Goal: Task Accomplishment & Management: Complete application form

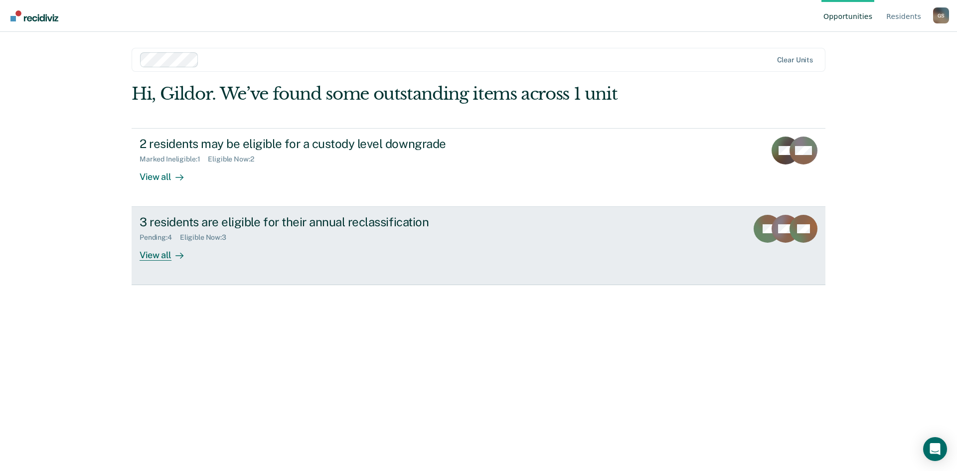
click at [240, 225] on div "3 residents are eligible for their annual reclassification" at bounding box center [315, 222] width 350 height 14
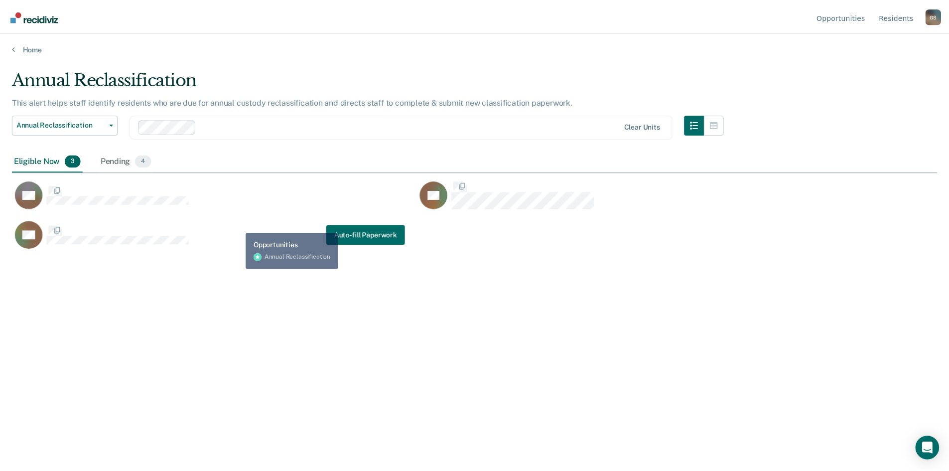
scroll to position [320, 925]
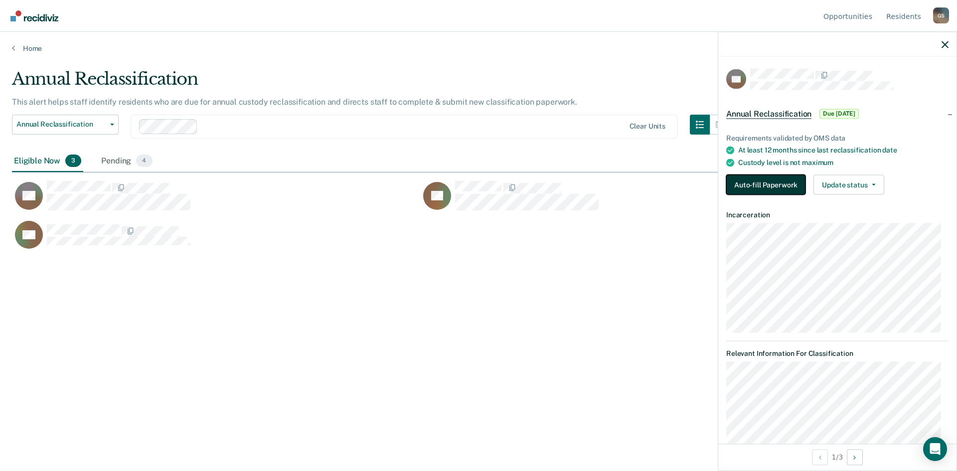
click at [764, 183] on button "Auto-fill Paperwork" at bounding box center [765, 185] width 79 height 20
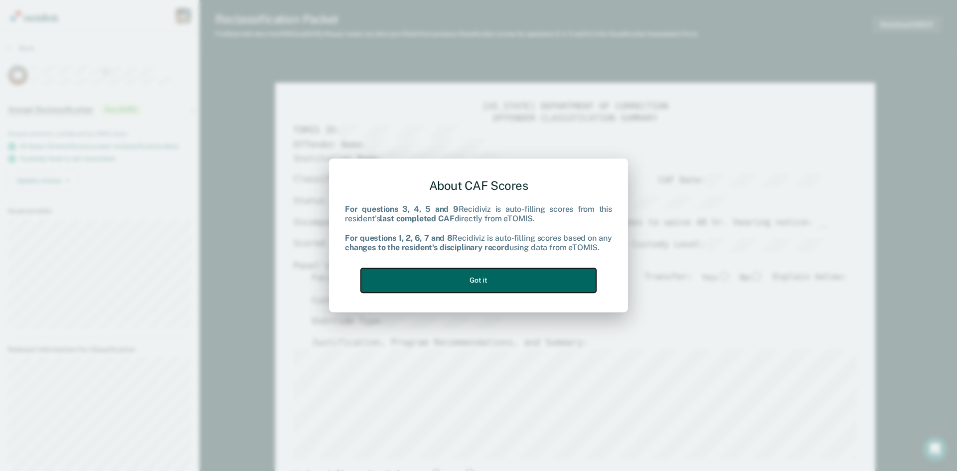
click at [495, 284] on button "Got it" at bounding box center [478, 280] width 235 height 24
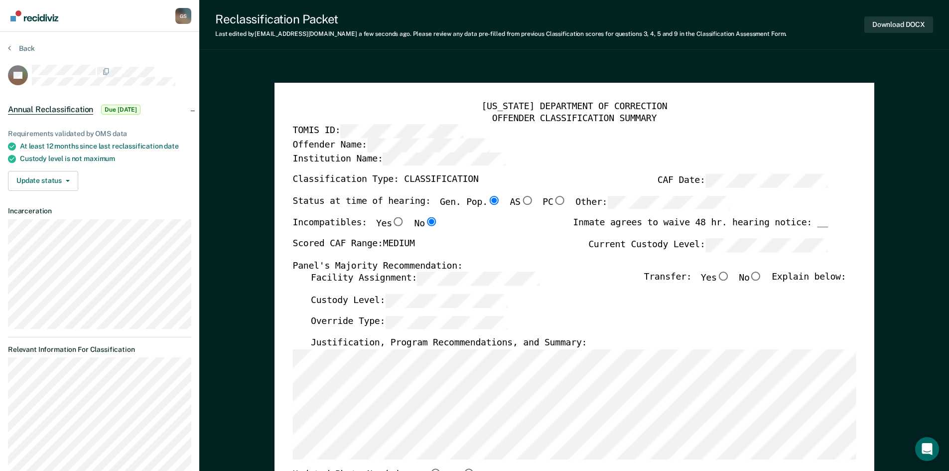
click at [757, 277] on input "No" at bounding box center [755, 276] width 13 height 9
type textarea "x"
radio input "true"
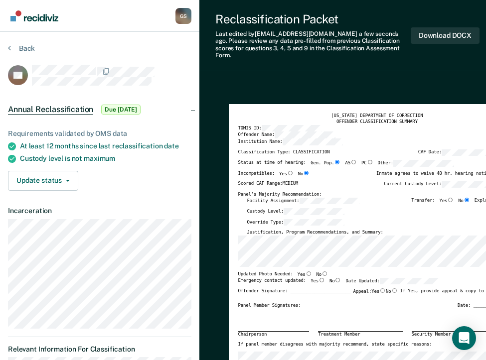
click at [305, 272] on input "Yes" at bounding box center [308, 274] width 6 height 4
type textarea "x"
radio input "true"
click at [318, 278] on input "Yes" at bounding box center [321, 280] width 6 height 4
type textarea "x"
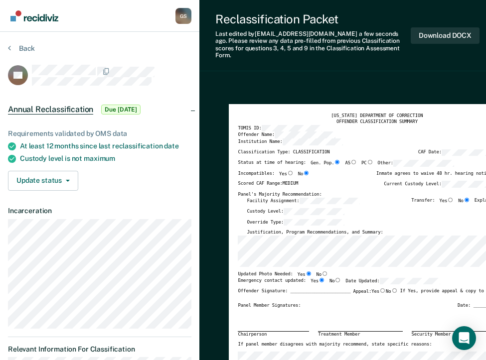
radio input "true"
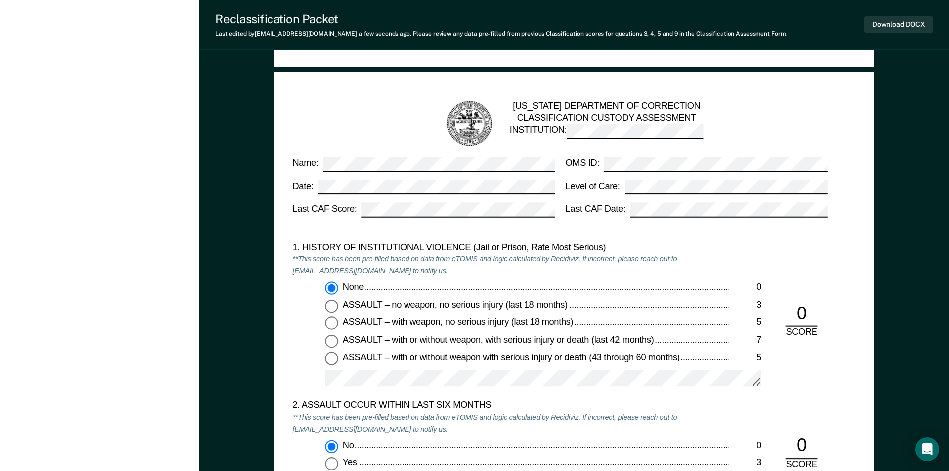
scroll to position [349, 0]
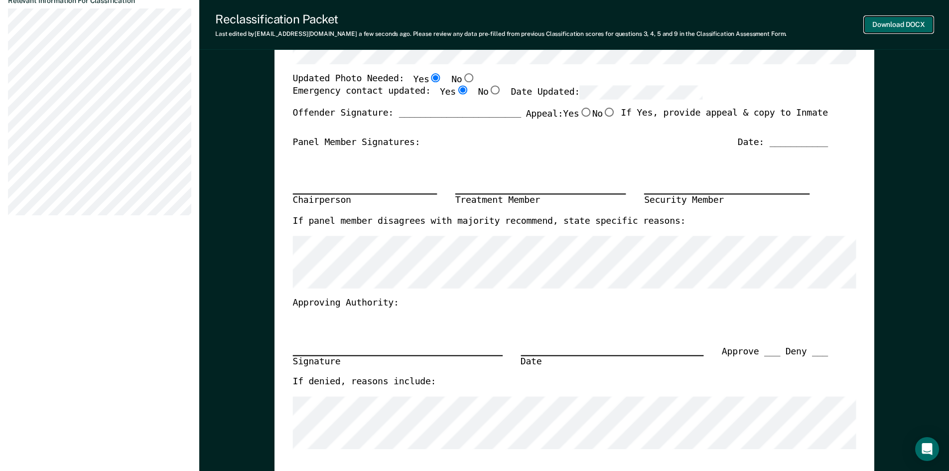
click at [894, 23] on button "Download DOCX" at bounding box center [899, 24] width 69 height 16
type textarea "x"
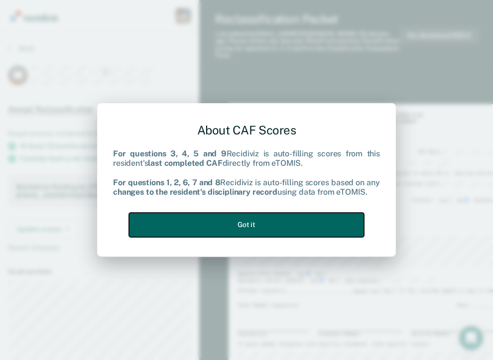
click at [253, 222] on button "Got it" at bounding box center [246, 225] width 235 height 24
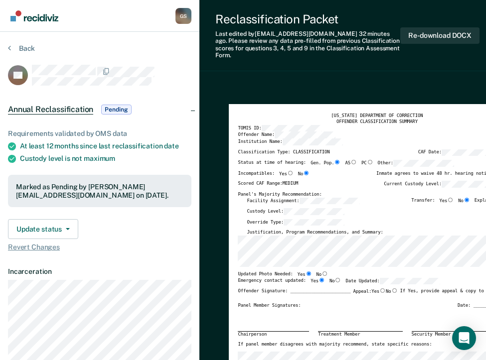
type textarea "x"
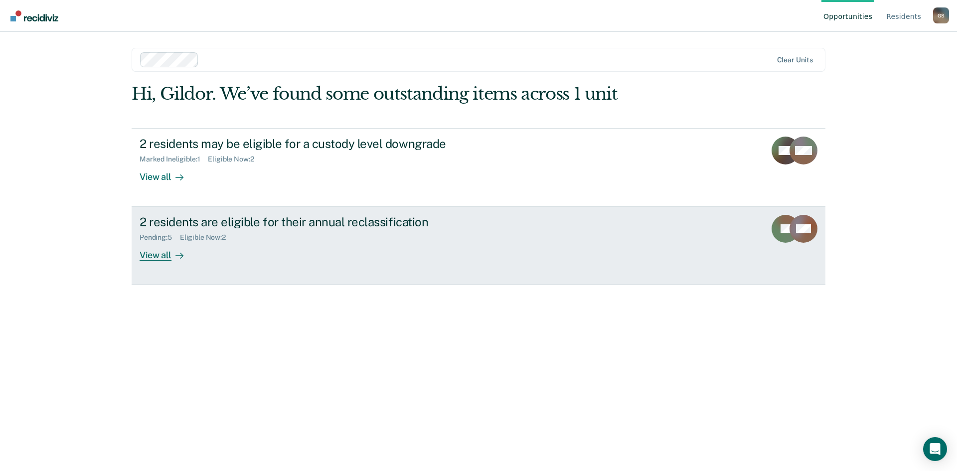
click at [674, 232] on link "2 residents are eligible for their annual reclassification Pending : 5 Eligible…" at bounding box center [479, 246] width 694 height 78
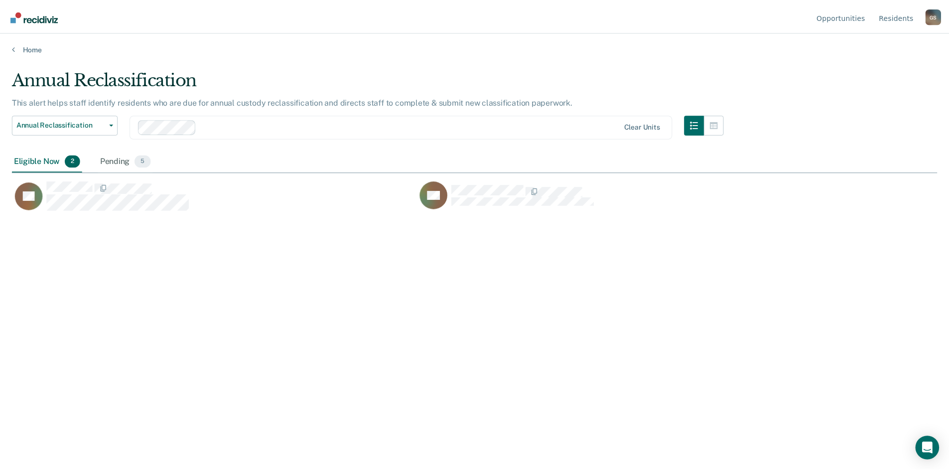
scroll to position [320, 925]
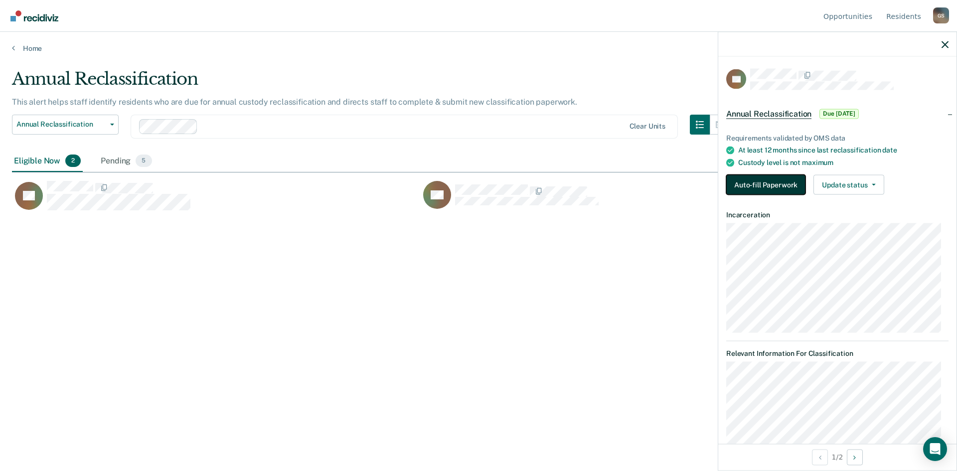
click at [763, 186] on button "Auto-fill Paperwork" at bounding box center [765, 185] width 79 height 20
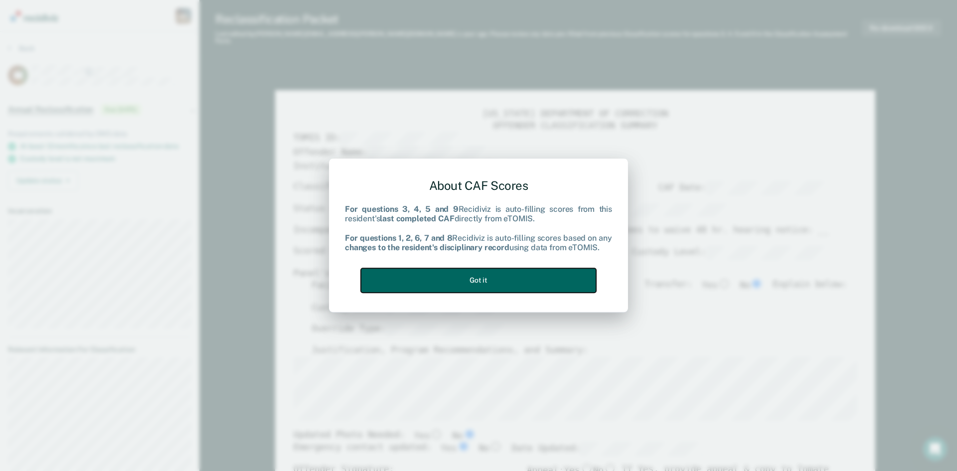
click at [536, 283] on button "Got it" at bounding box center [478, 280] width 235 height 24
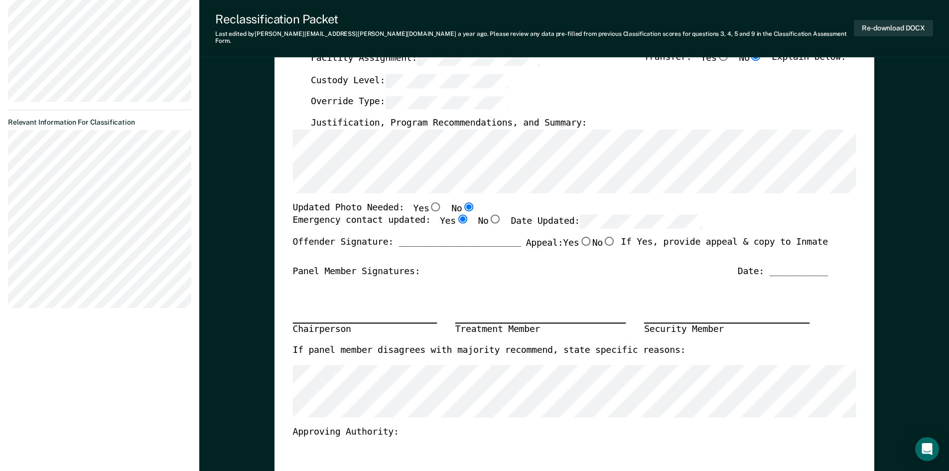
scroll to position [249, 0]
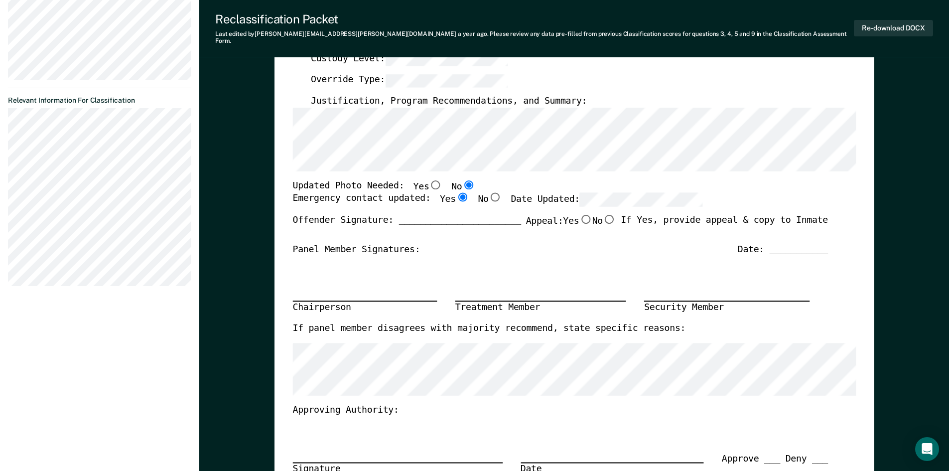
click at [429, 180] on input "Yes" at bounding box center [435, 184] width 13 height 9
type textarea "x"
radio input "true"
radio input "false"
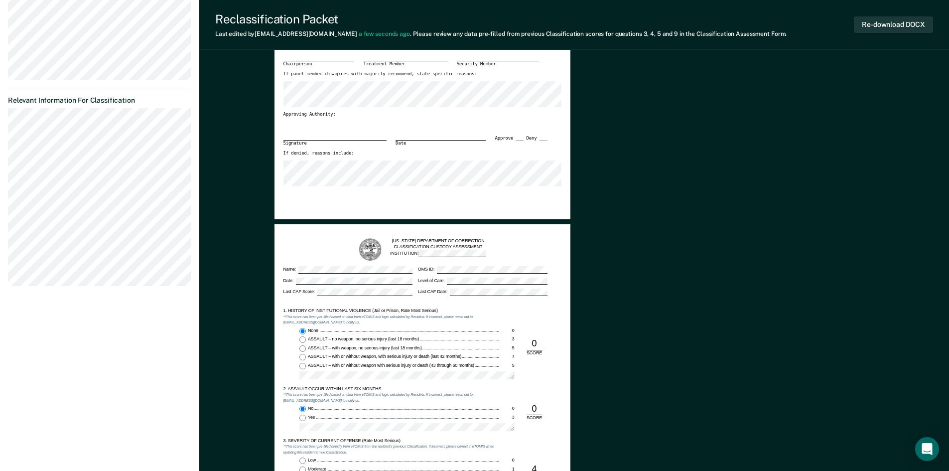
scroll to position [0, 0]
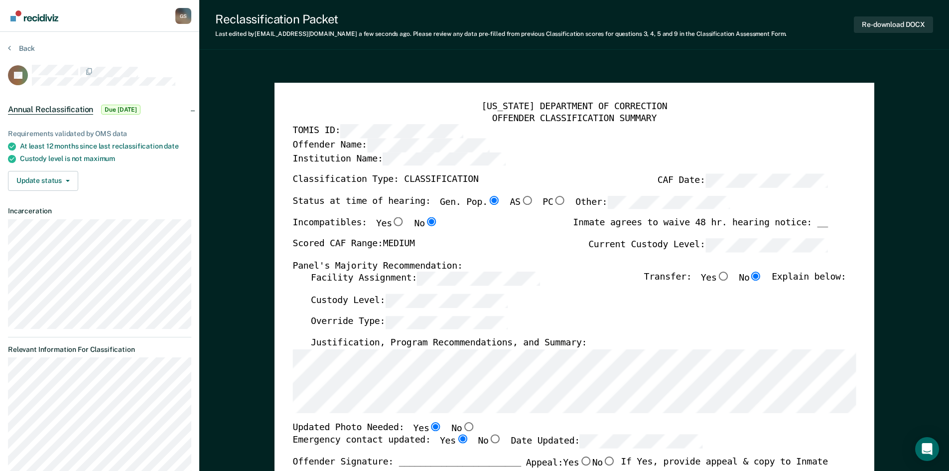
click at [462, 427] on input "No" at bounding box center [468, 426] width 13 height 9
type textarea "x"
radio input "false"
radio input "true"
click at [392, 222] on input "Yes" at bounding box center [398, 221] width 13 height 9
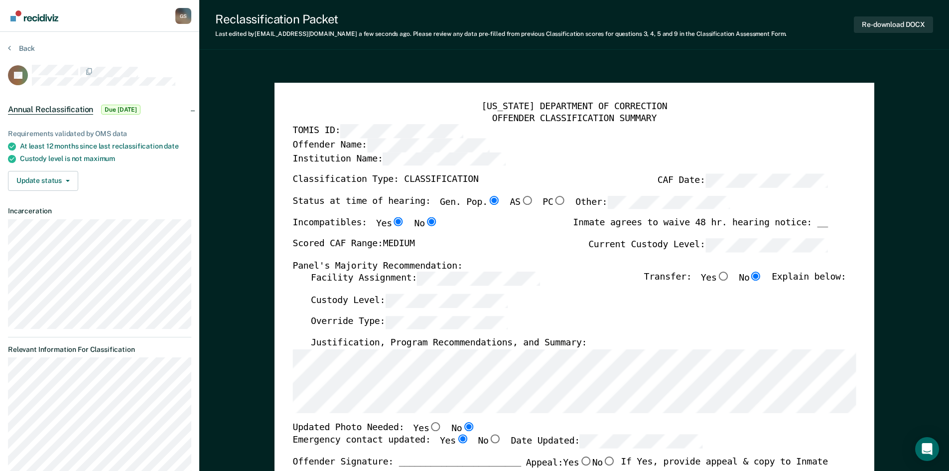
type textarea "x"
radio input "true"
radio input "false"
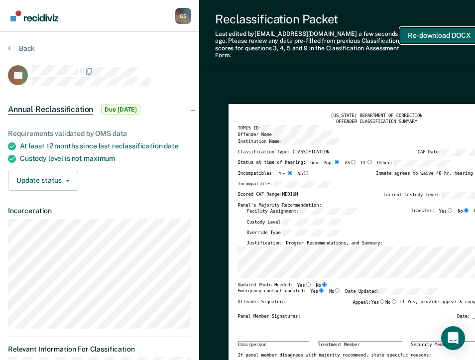
click at [433, 34] on button "Re-download DOCX" at bounding box center [439, 35] width 79 height 16
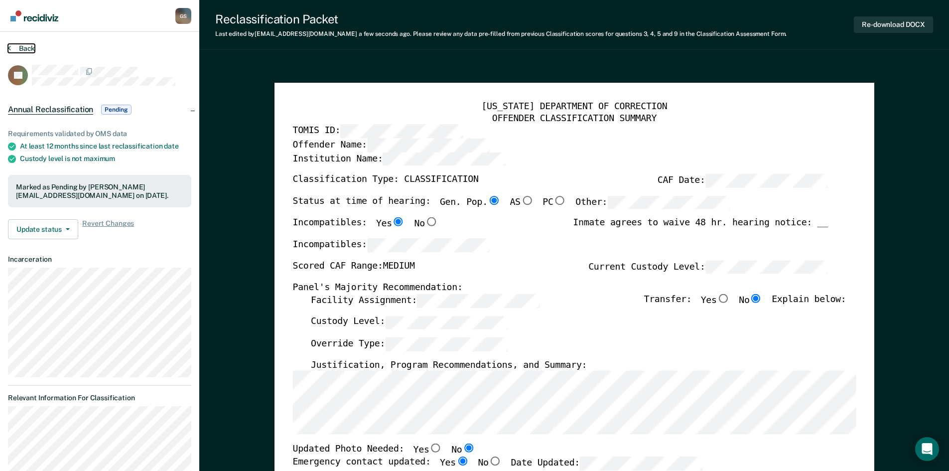
click at [23, 50] on button "Back" at bounding box center [21, 48] width 27 height 9
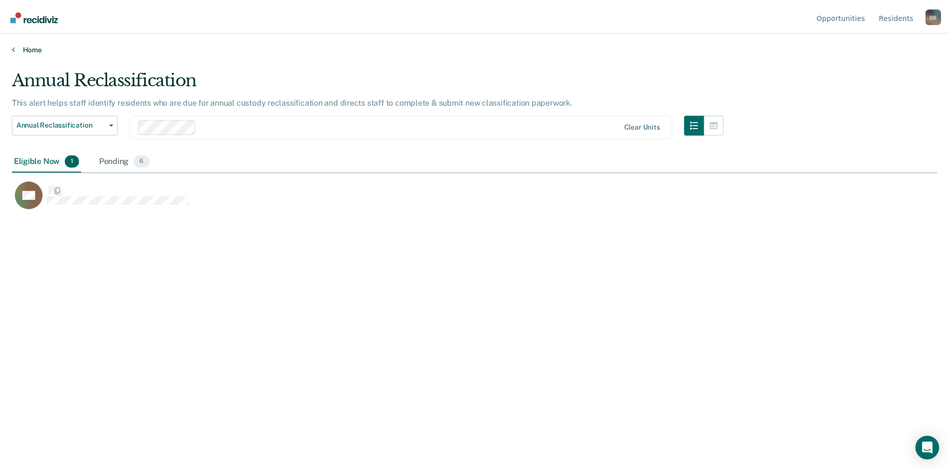
scroll to position [320, 925]
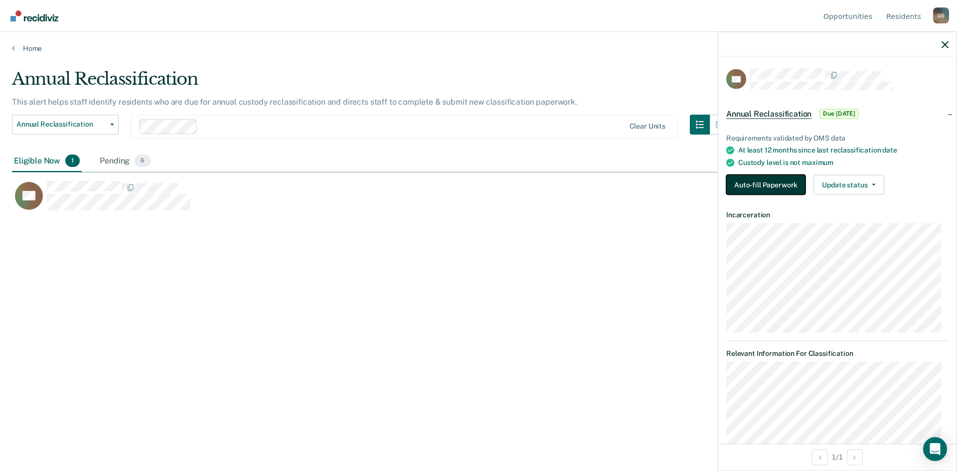
click at [772, 185] on button "Auto-fill Paperwork" at bounding box center [765, 185] width 79 height 20
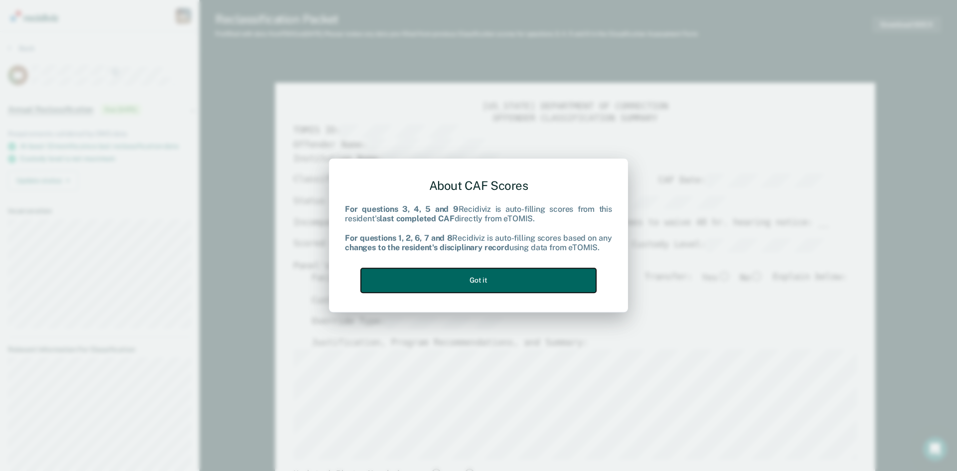
click at [471, 277] on button "Got it" at bounding box center [478, 280] width 235 height 24
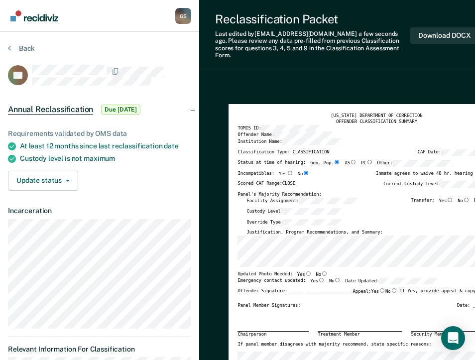
click at [321, 272] on input "No" at bounding box center [324, 274] width 6 height 4
type textarea "x"
radio input "true"
click at [318, 278] on input "Yes" at bounding box center [321, 280] width 6 height 4
type textarea "x"
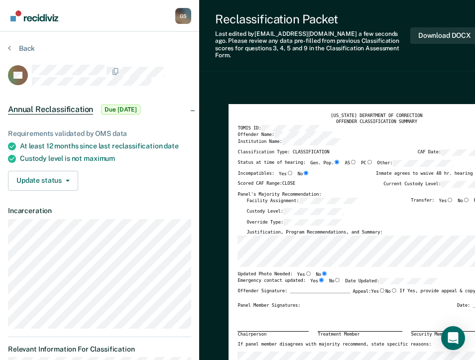
radio input "true"
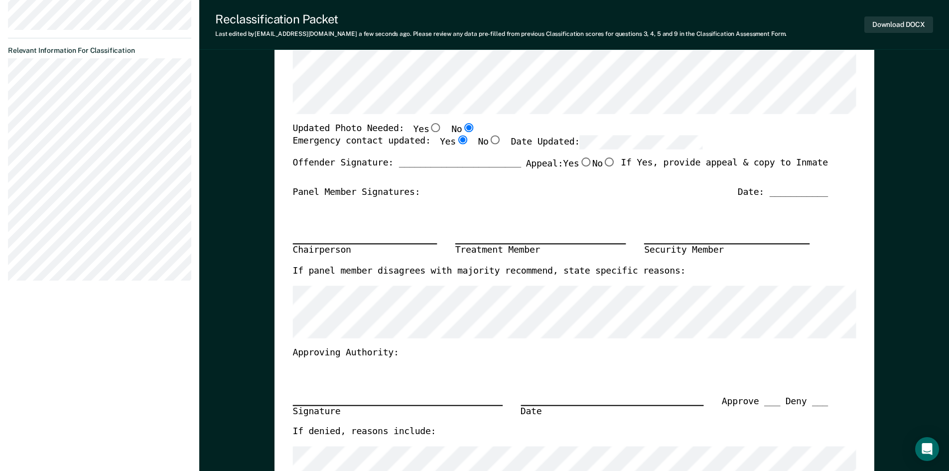
scroll to position [50, 0]
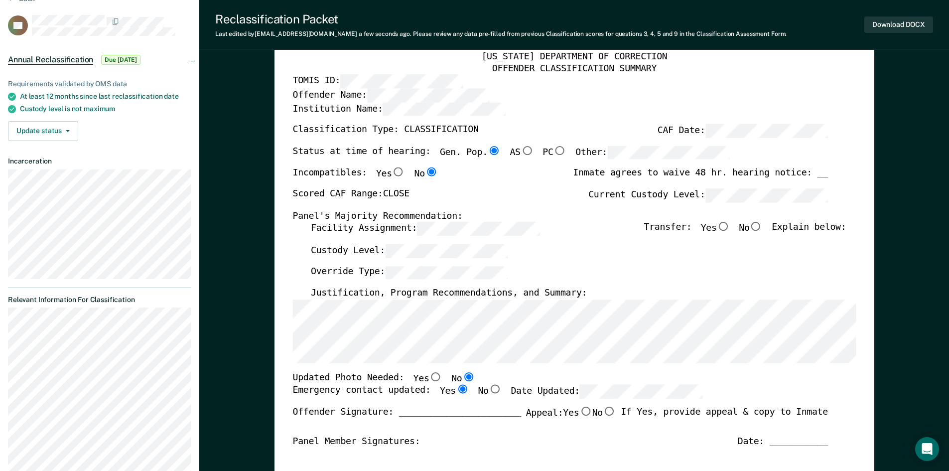
click at [762, 230] on input "No" at bounding box center [755, 226] width 13 height 9
type textarea "x"
radio input "true"
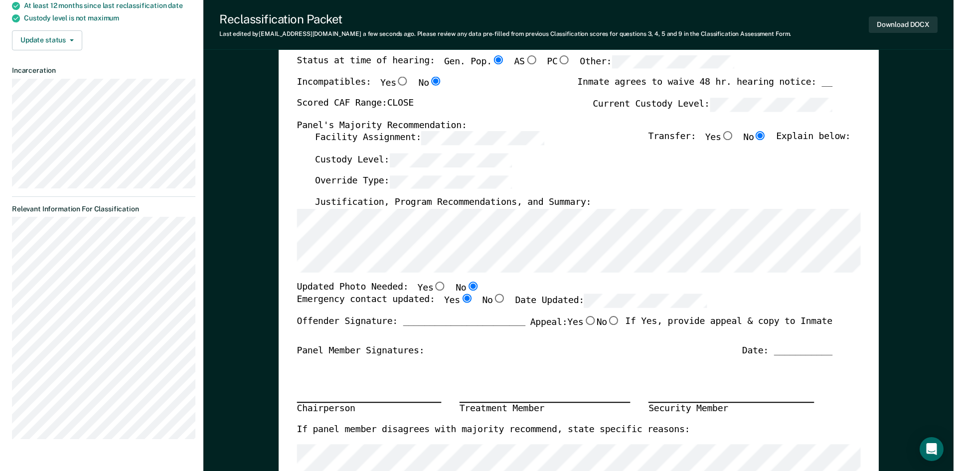
scroll to position [0, 0]
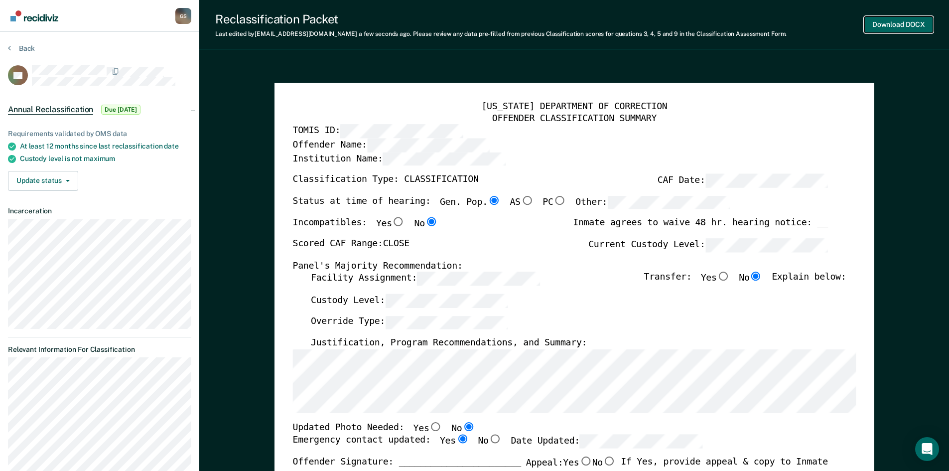
click at [890, 25] on button "Download DOCX" at bounding box center [899, 24] width 69 height 16
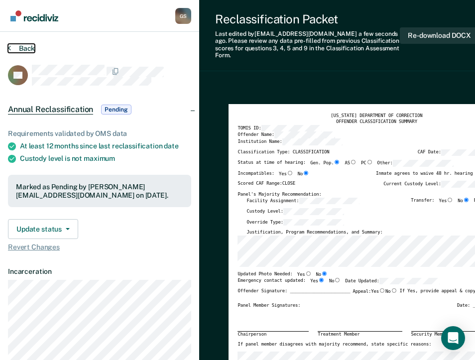
click at [20, 46] on button "Back" at bounding box center [21, 48] width 27 height 9
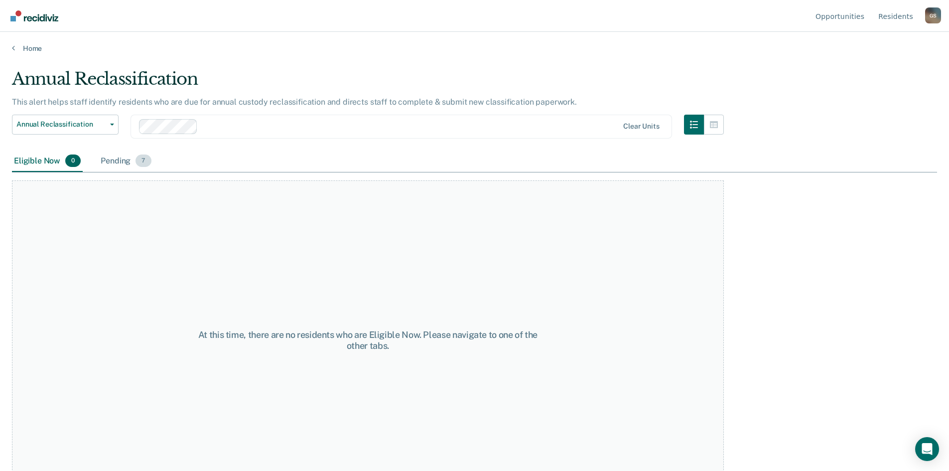
click at [113, 160] on div "Pending 7" at bounding box center [126, 161] width 54 height 22
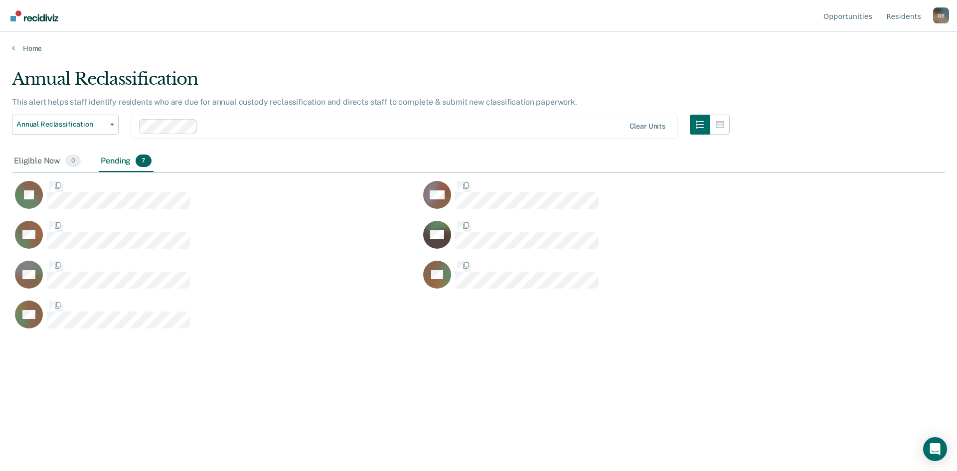
scroll to position [320, 925]
click at [11, 48] on div "Home" at bounding box center [478, 42] width 957 height 21
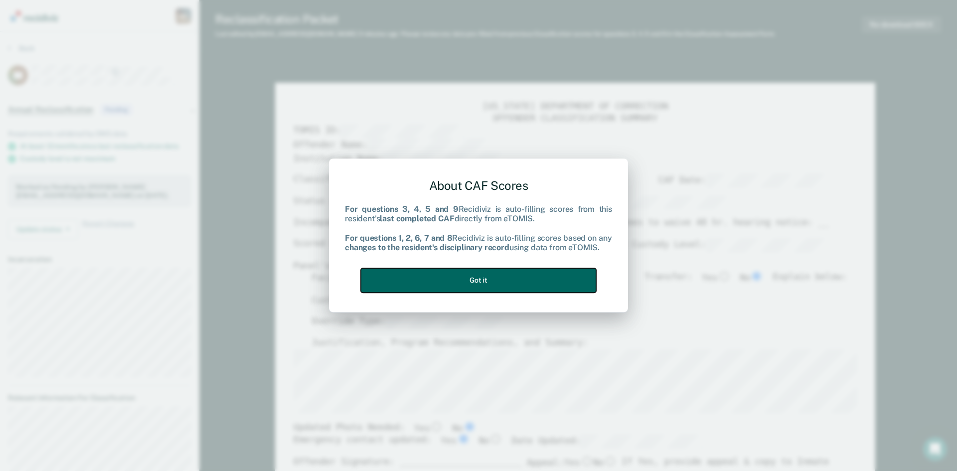
click at [485, 284] on button "Got it" at bounding box center [478, 280] width 235 height 24
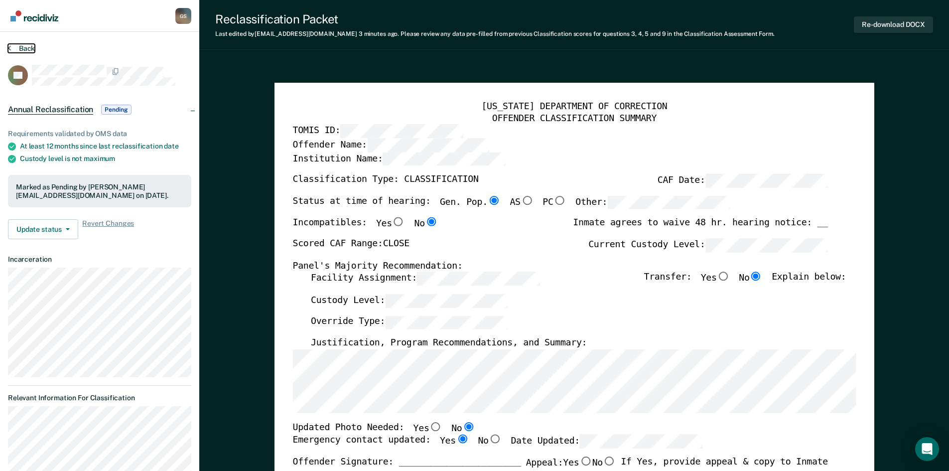
click at [13, 48] on button "Back" at bounding box center [21, 48] width 27 height 9
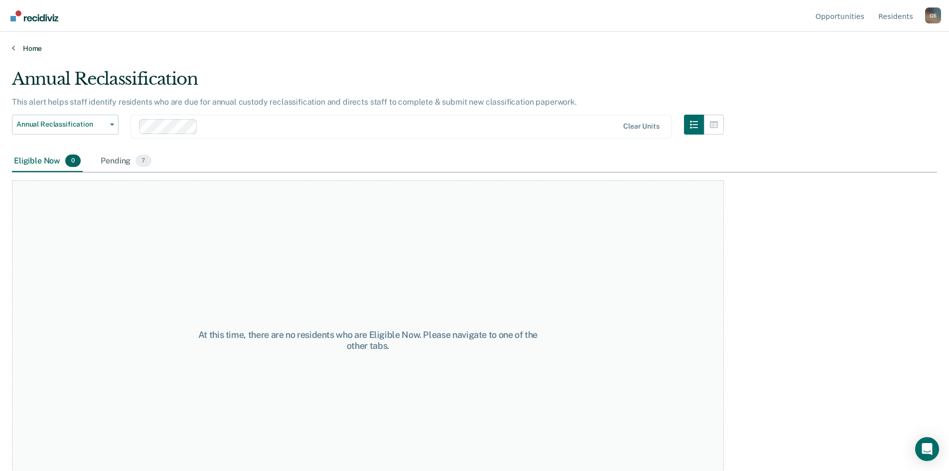
click at [37, 44] on link "Home" at bounding box center [474, 48] width 925 height 9
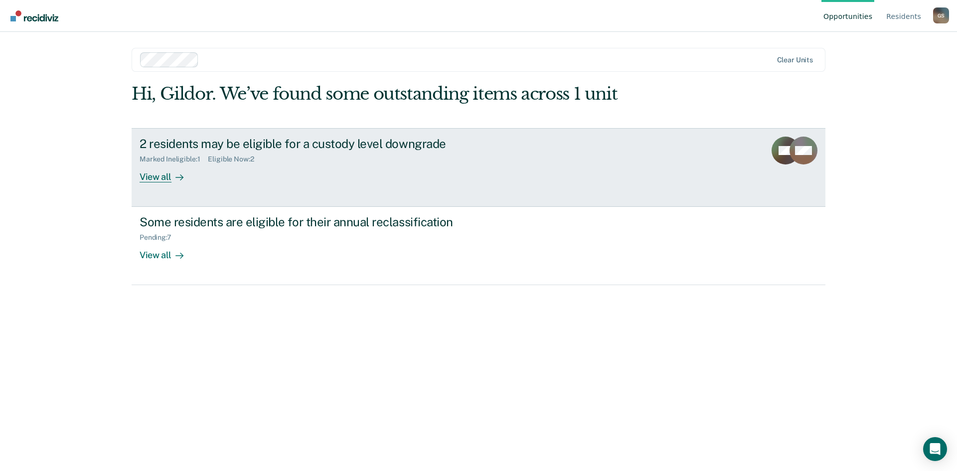
click at [281, 145] on div "2 residents may be eligible for a custody level downgrade" at bounding box center [315, 144] width 350 height 14
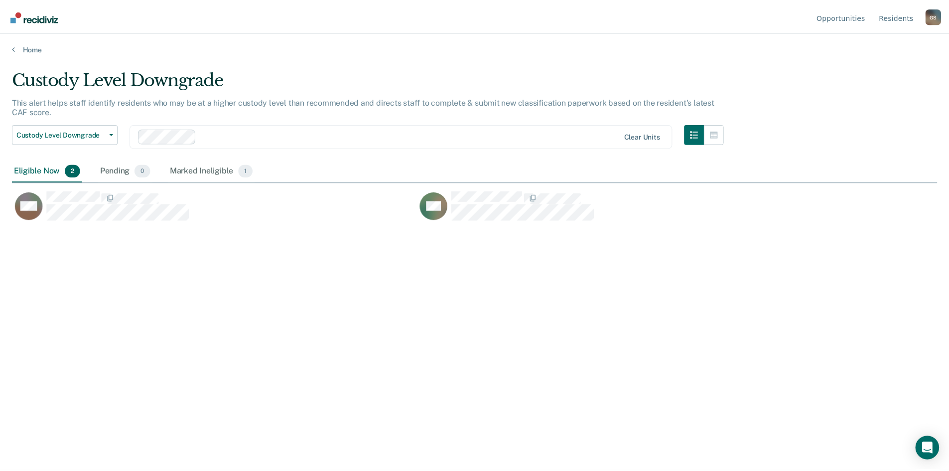
scroll to position [320, 925]
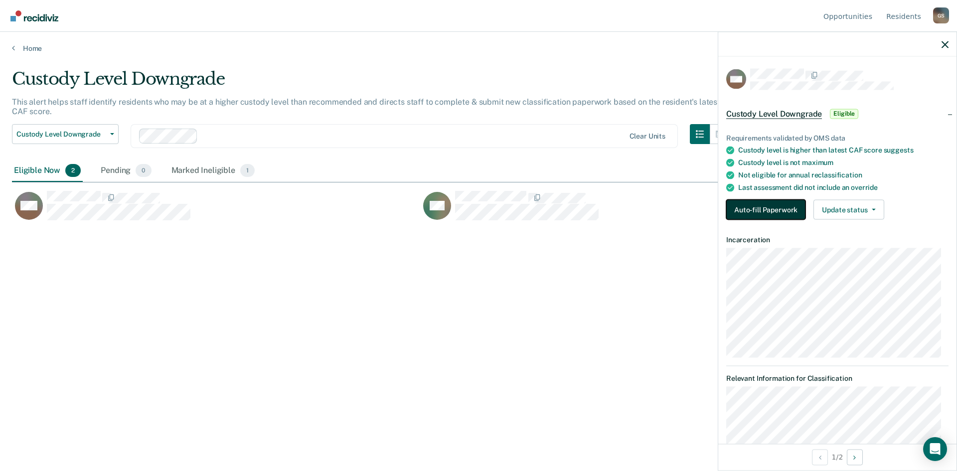
click at [771, 207] on button "Auto-fill Paperwork" at bounding box center [765, 210] width 79 height 20
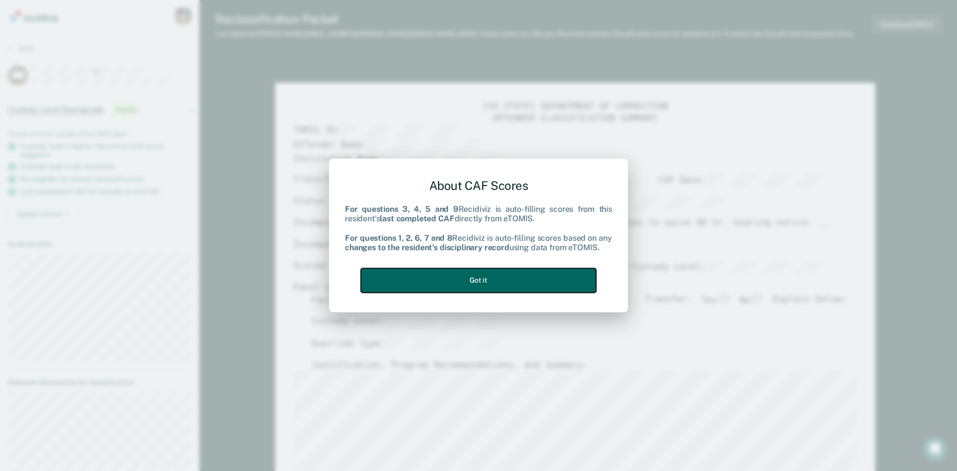
click at [492, 276] on button "Got it" at bounding box center [478, 280] width 235 height 24
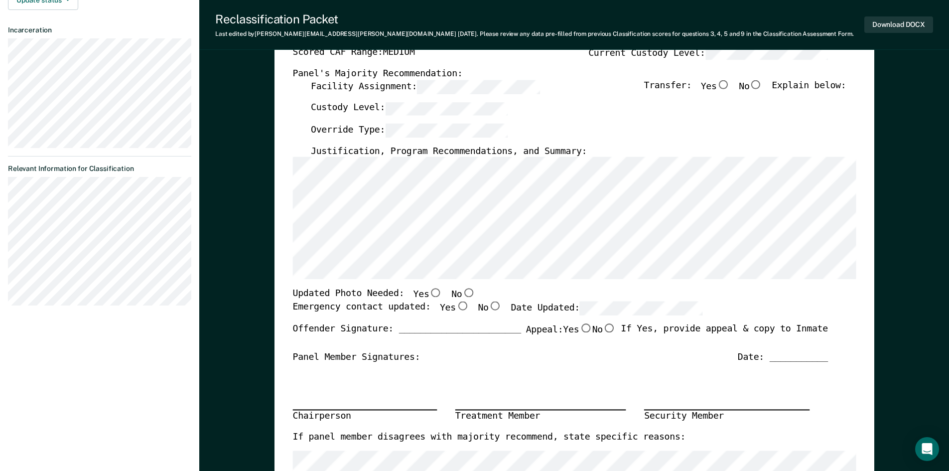
scroll to position [149, 0]
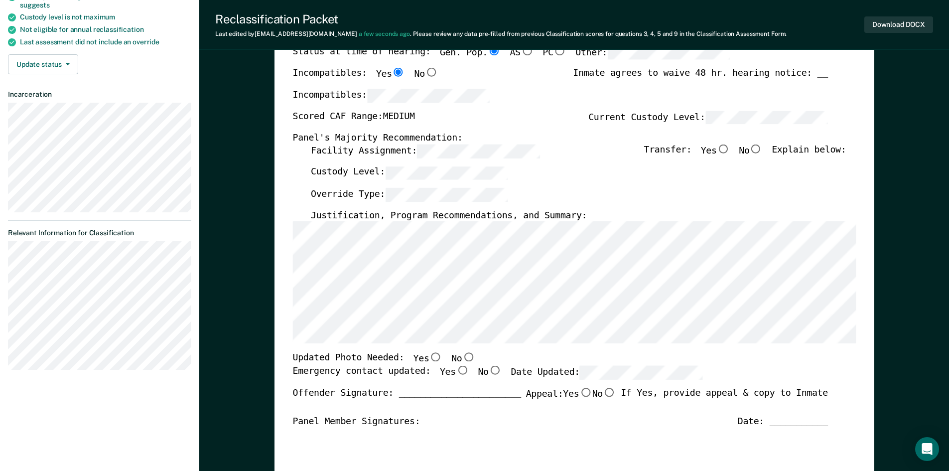
click at [762, 148] on input "No" at bounding box center [755, 149] width 13 height 9
type textarea "x"
radio input "true"
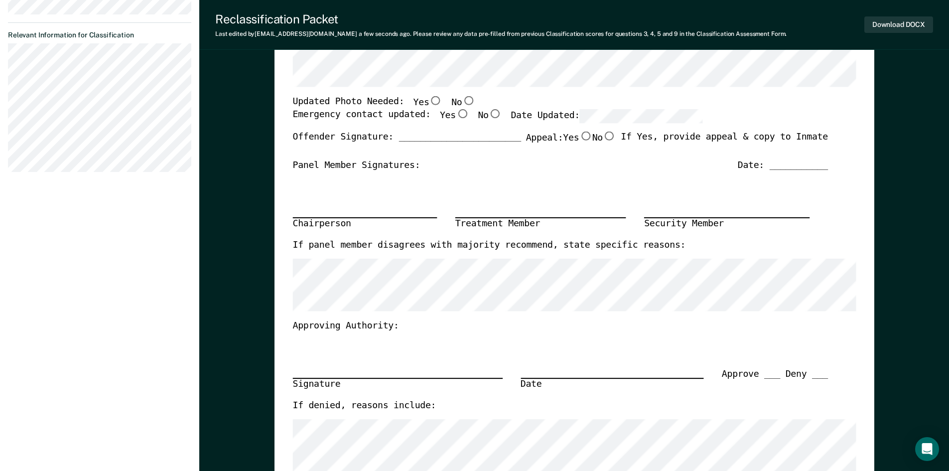
scroll to position [349, 0]
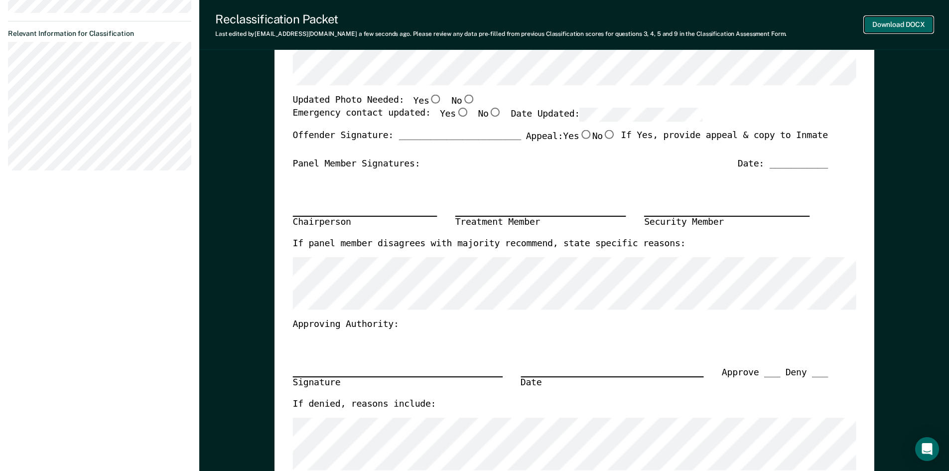
click at [898, 23] on button "Download DOCX" at bounding box center [899, 24] width 69 height 16
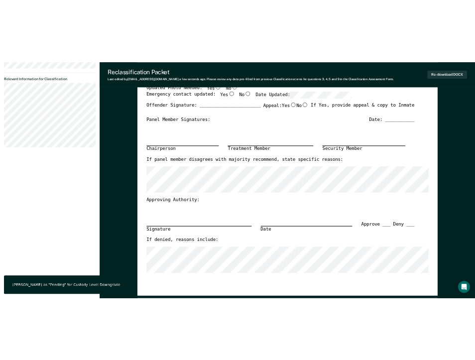
scroll to position [0, 0]
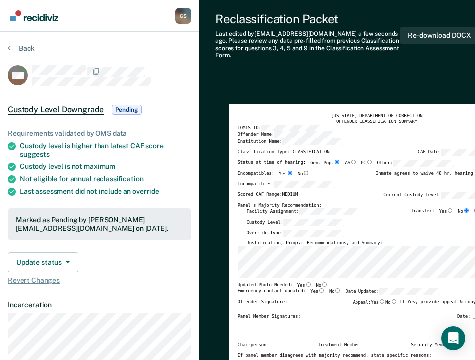
click at [321, 283] on input "No" at bounding box center [324, 285] width 6 height 4
type textarea "x"
radio input "true"
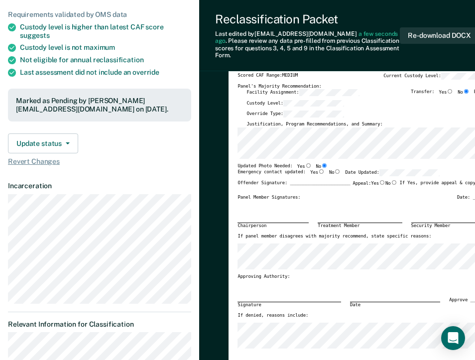
scroll to position [149, 0]
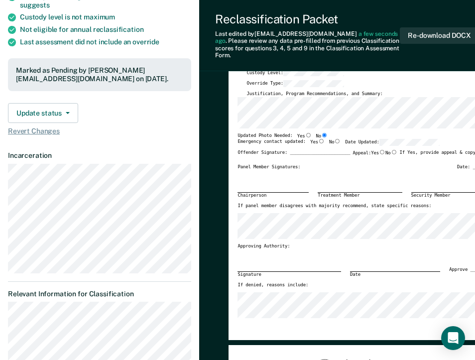
click at [318, 139] on input "Yes" at bounding box center [321, 141] width 6 height 4
type textarea "x"
radio input "true"
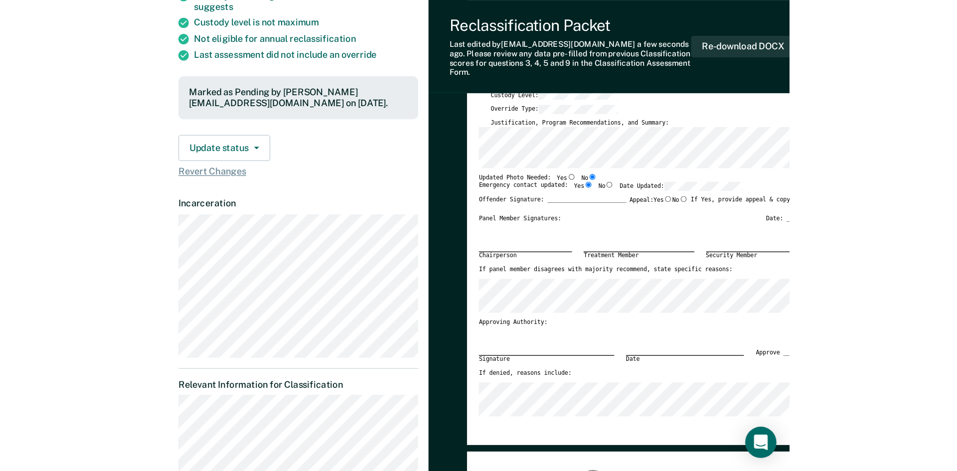
scroll to position [0, 0]
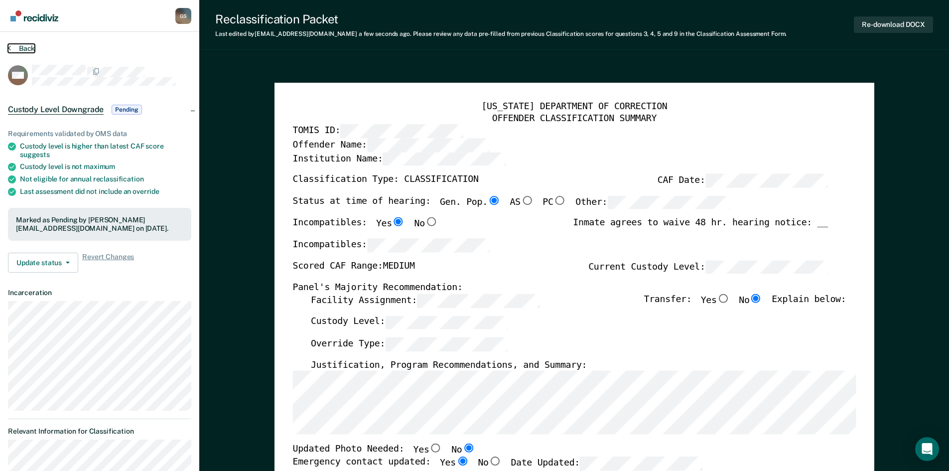
click at [9, 47] on icon at bounding box center [9, 48] width 3 height 8
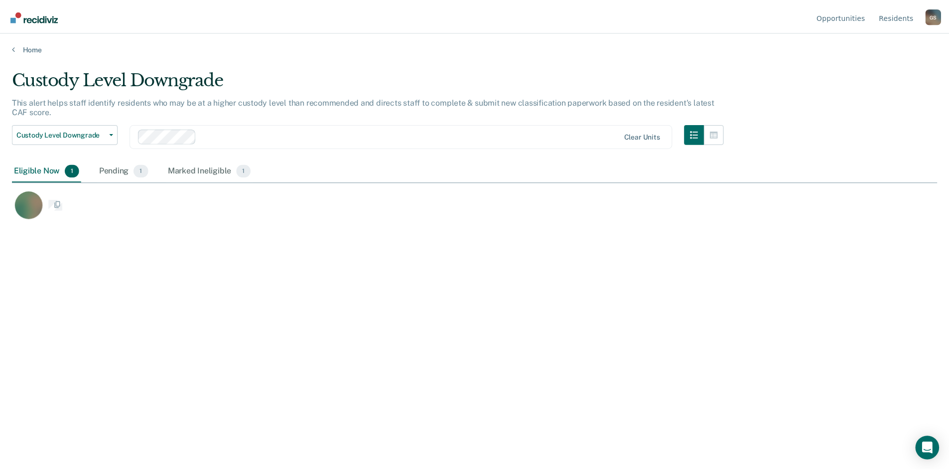
scroll to position [320, 925]
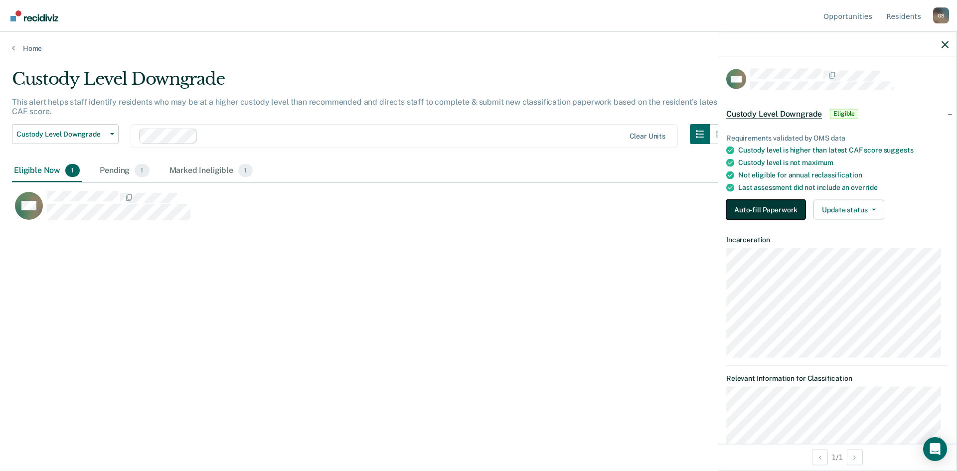
click at [775, 212] on button "Auto-fill Paperwork" at bounding box center [765, 210] width 79 height 20
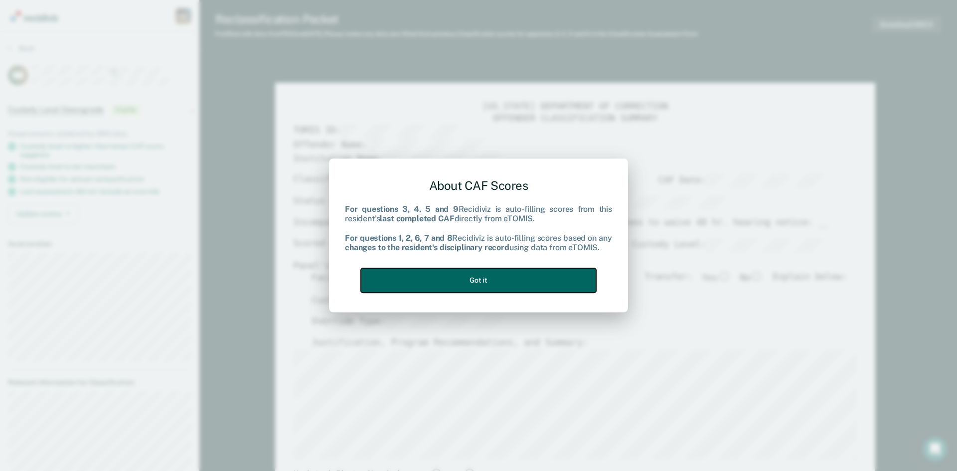
click at [514, 283] on button "Got it" at bounding box center [478, 280] width 235 height 24
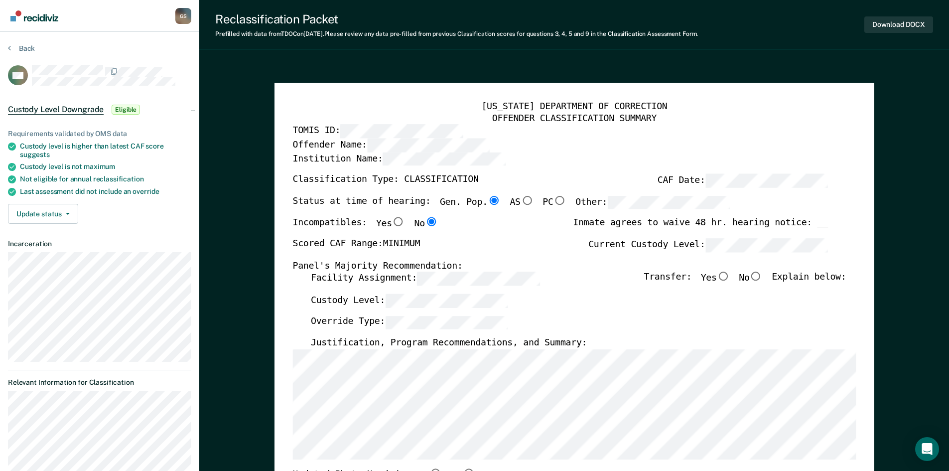
click at [762, 279] on input "No" at bounding box center [755, 276] width 13 height 9
type textarea "x"
radio input "true"
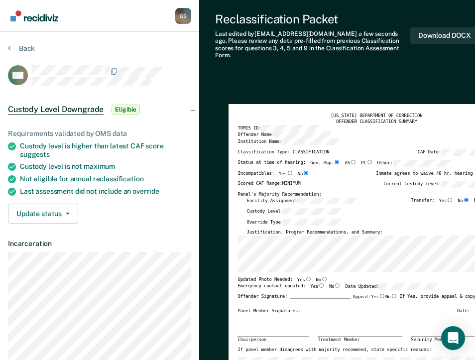
click at [305, 277] on input "Yes" at bounding box center [308, 279] width 6 height 4
type textarea "x"
radio input "true"
click at [318, 284] on input "Yes" at bounding box center [321, 286] width 6 height 4
type textarea "x"
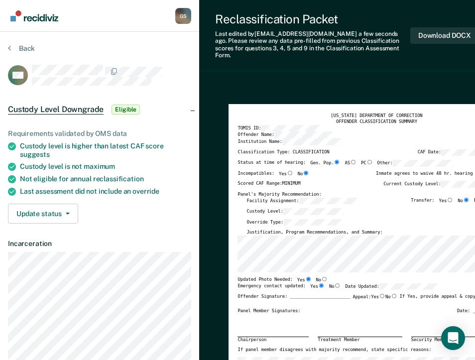
radio input "true"
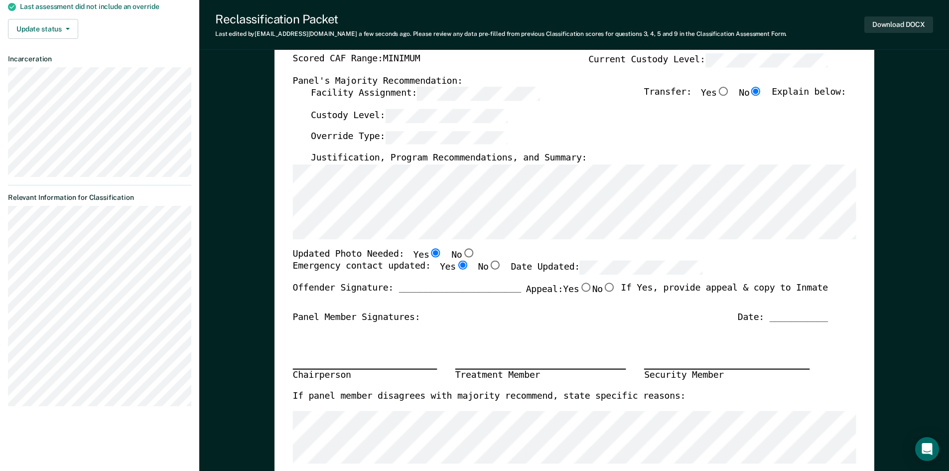
scroll to position [199, 0]
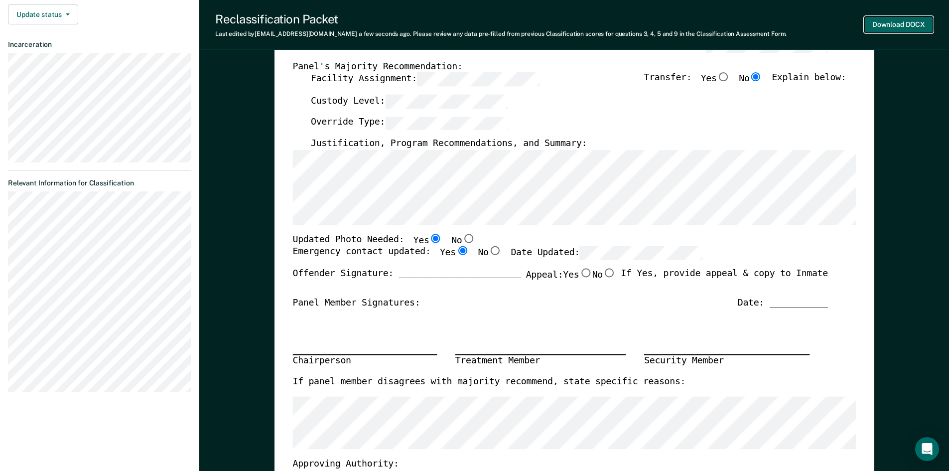
click at [894, 25] on button "Download DOCX" at bounding box center [899, 24] width 69 height 16
type textarea "x"
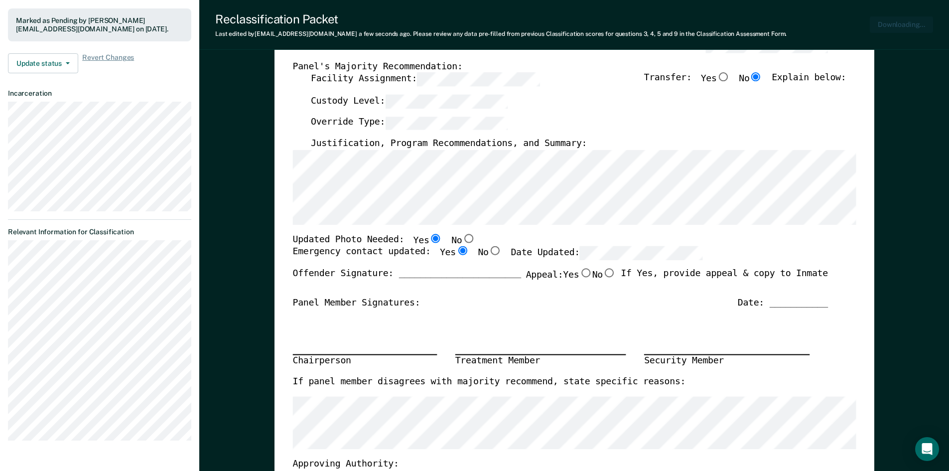
scroll to position [248, 0]
